Goal: Information Seeking & Learning: Learn about a topic

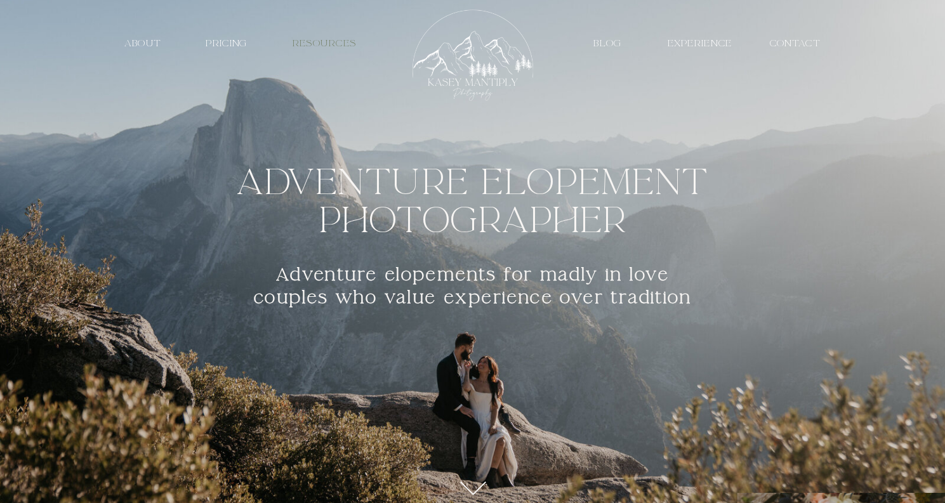
click at [357, 46] on nav "resources" at bounding box center [324, 43] width 87 height 12
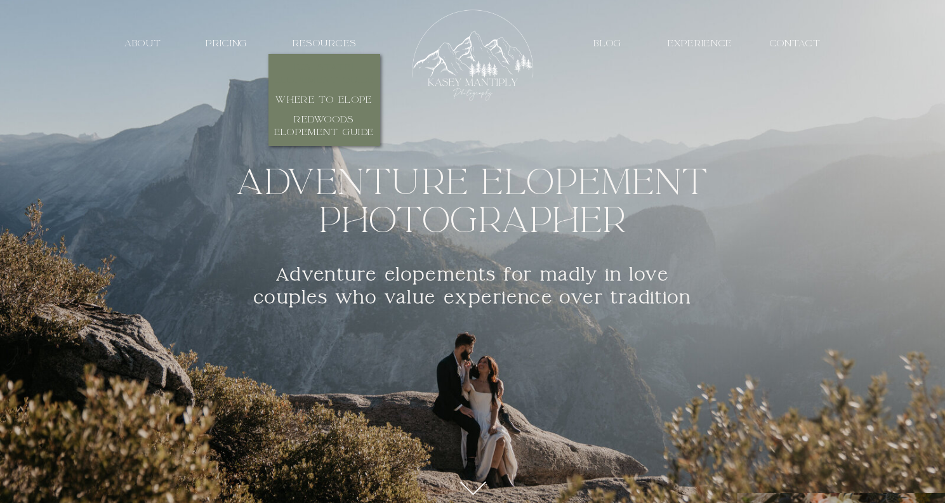
click at [340, 74] on h3 "[US_STATE] Elopement Guide" at bounding box center [324, 75] width 107 height 26
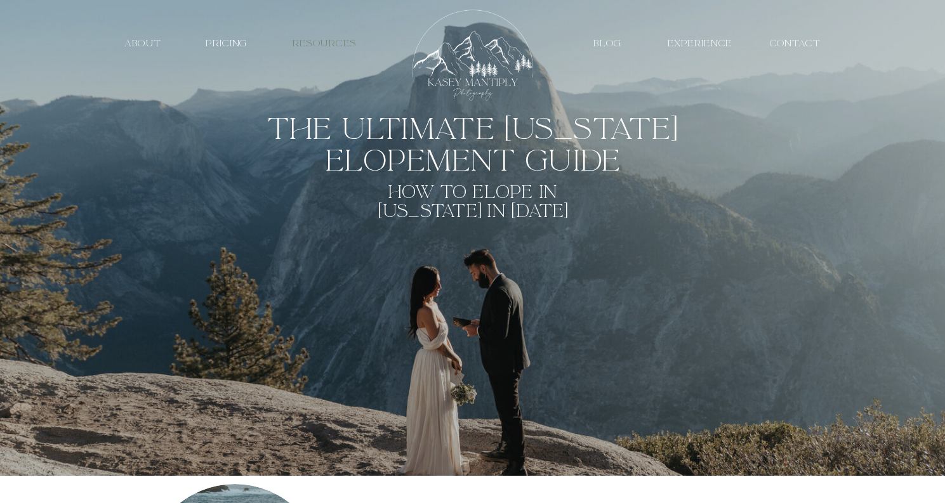
click at [340, 44] on nav "resources" at bounding box center [324, 43] width 87 height 12
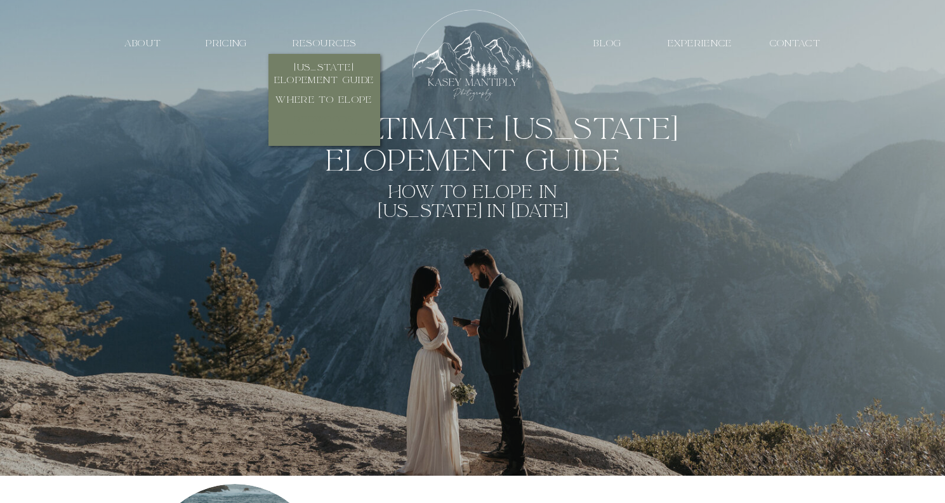
click at [333, 130] on h3 "redwoods elopement guide" at bounding box center [324, 127] width 107 height 26
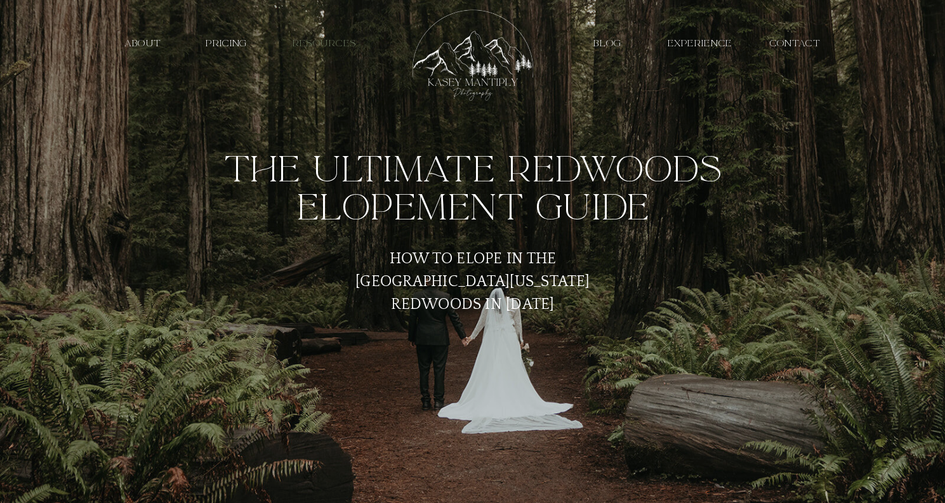
click at [347, 43] on nav "resources" at bounding box center [324, 43] width 87 height 12
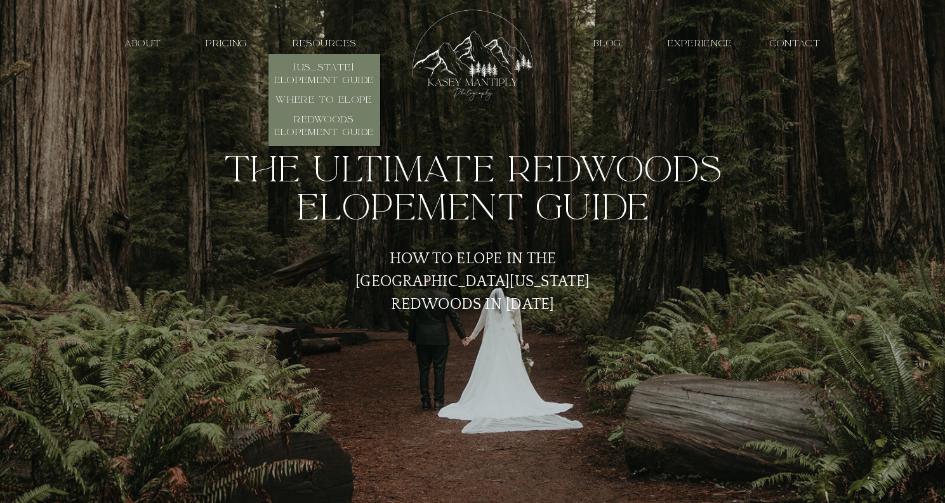
click at [476, 125] on div at bounding box center [473, 123] width 945 height 110
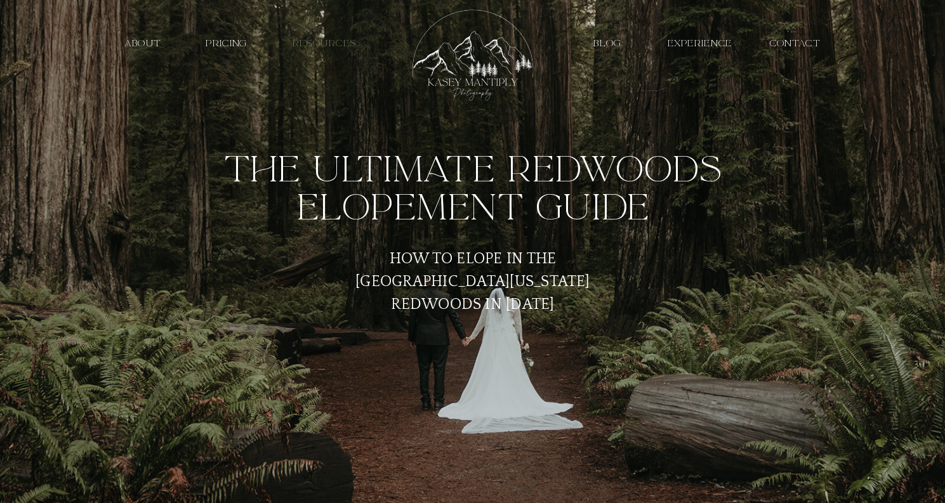
click at [307, 47] on nav "resources" at bounding box center [324, 43] width 87 height 12
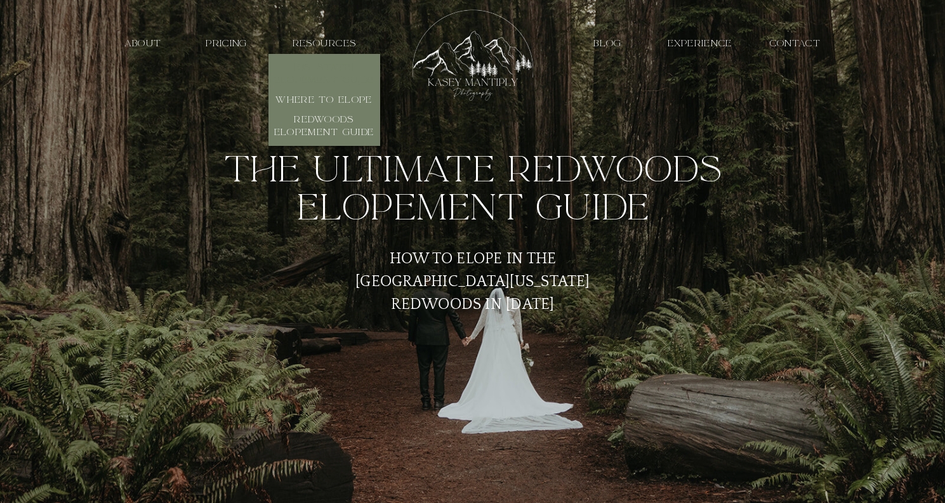
click at [313, 78] on h3 "[US_STATE] Elopement Guide" at bounding box center [324, 75] width 107 height 26
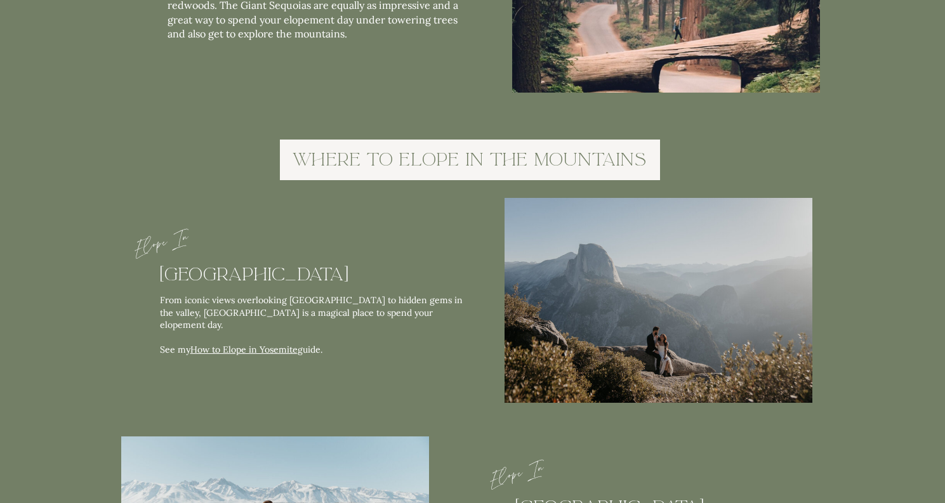
scroll to position [2490, 0]
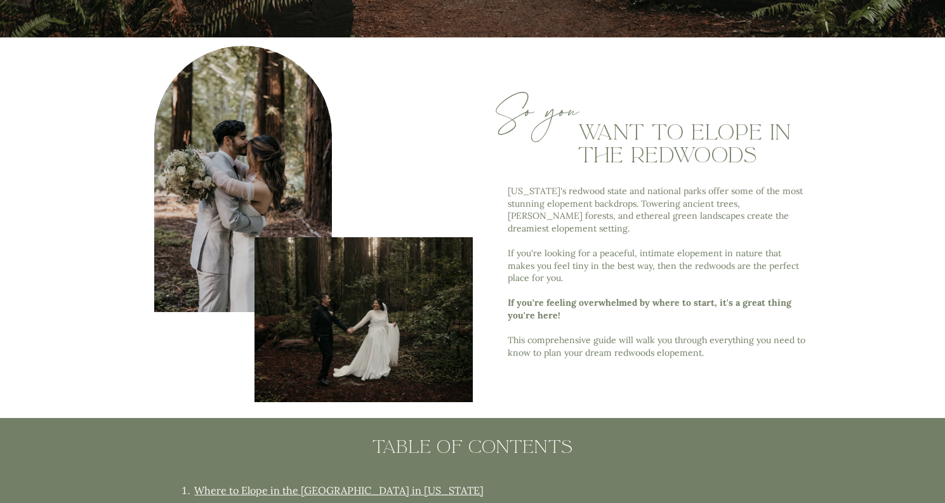
scroll to position [519, 0]
